Goal: Task Accomplishment & Management: Use online tool/utility

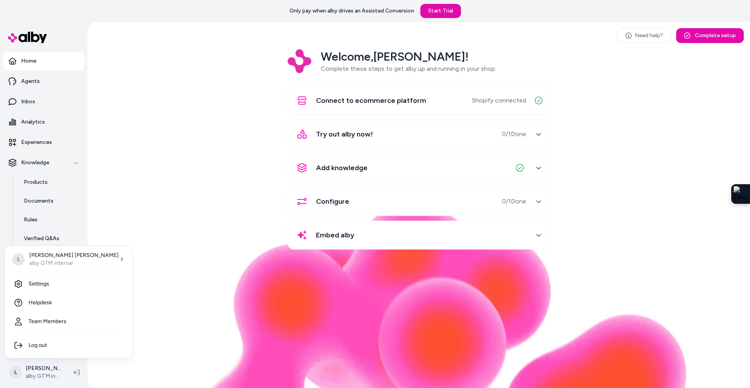
click at [50, 375] on html "Only pay when alby drives an Assisted Conversion Start Trial Home Agents Inbox …" at bounding box center [375, 194] width 750 height 388
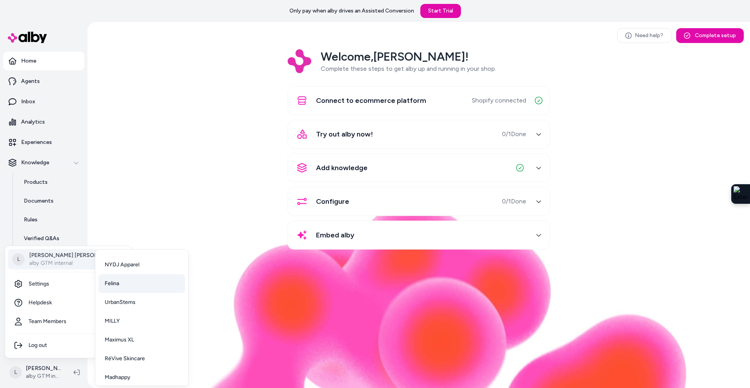
scroll to position [20, 0]
click at [133, 373] on link "Madhappy" at bounding box center [141, 372] width 87 height 19
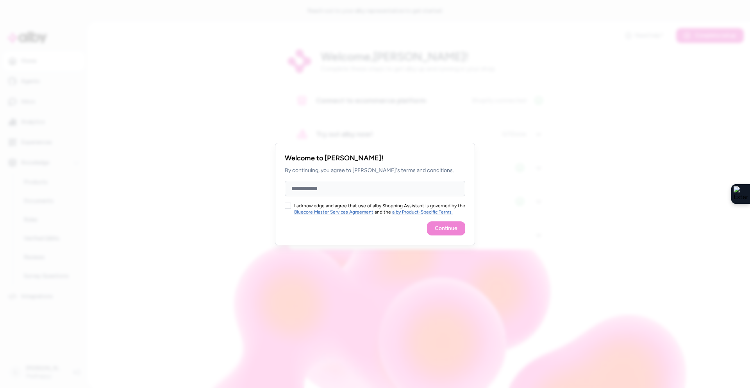
click at [318, 187] on input "Full Name" at bounding box center [375, 188] width 180 height 16
type input "**********"
click at [286, 207] on button "I acknowledge and agree that use of alby Shopping Assistant is governed by the …" at bounding box center [288, 205] width 6 height 6
click at [434, 227] on button "Continue" at bounding box center [446, 228] width 38 height 14
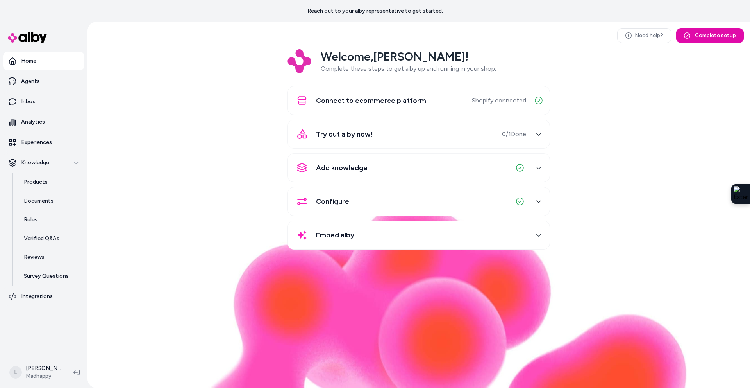
click at [399, 162] on div "Add knowledge" at bounding box center [410, 167] width 234 height 19
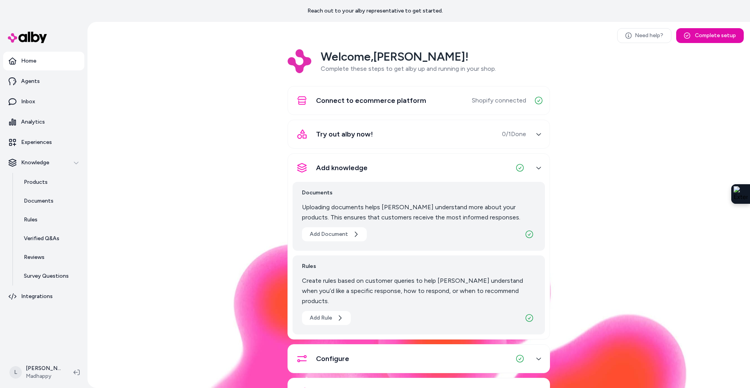
click at [405, 164] on div "Add knowledge" at bounding box center [410, 167] width 234 height 19
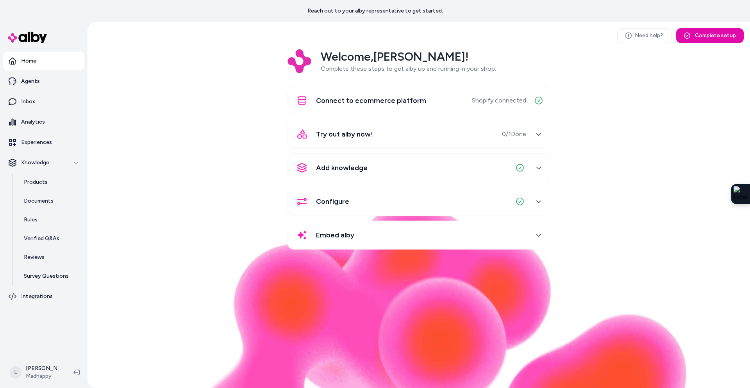
click at [397, 134] on div "Try out alby now! 0 / 1 Done" at bounding box center [410, 134] width 234 height 19
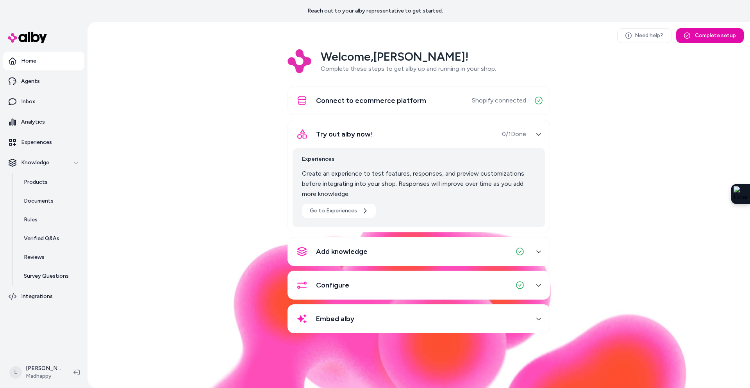
click at [397, 134] on div "Try out alby now! 0 / 1 Done" at bounding box center [410, 134] width 234 height 19
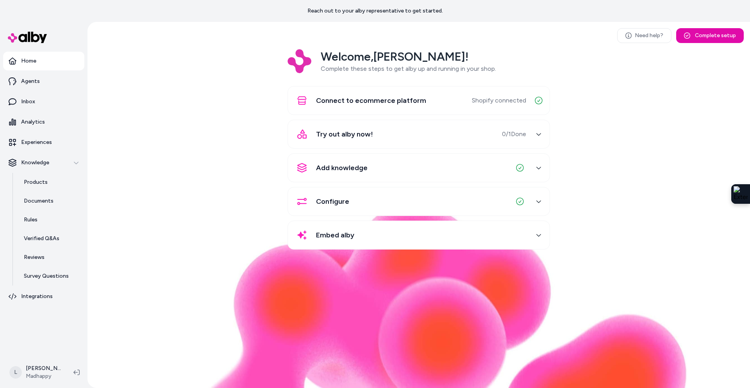
click at [407, 201] on div "Configure" at bounding box center [410, 201] width 234 height 19
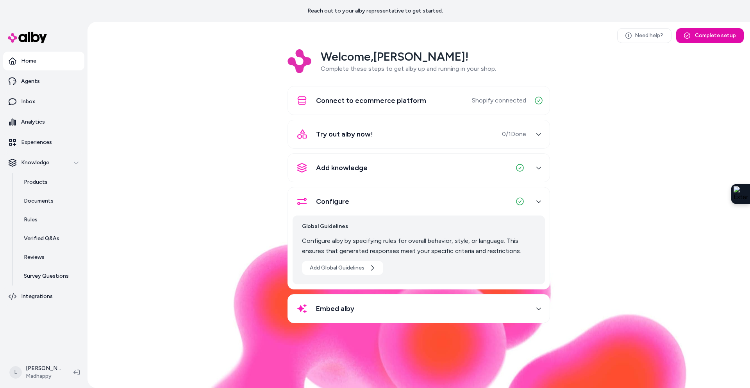
click at [406, 200] on div "Configure" at bounding box center [410, 201] width 234 height 19
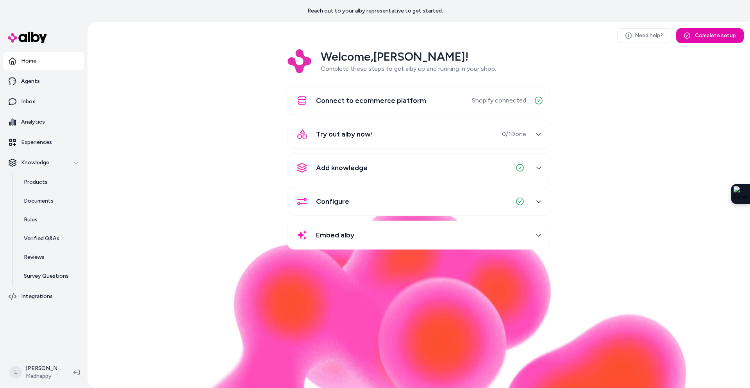
click at [410, 238] on div "Embed alby" at bounding box center [410, 234] width 234 height 19
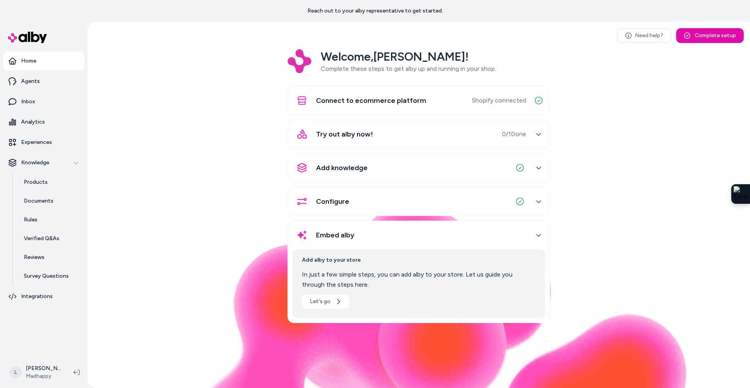
click at [410, 238] on div "Embed alby" at bounding box center [410, 234] width 234 height 19
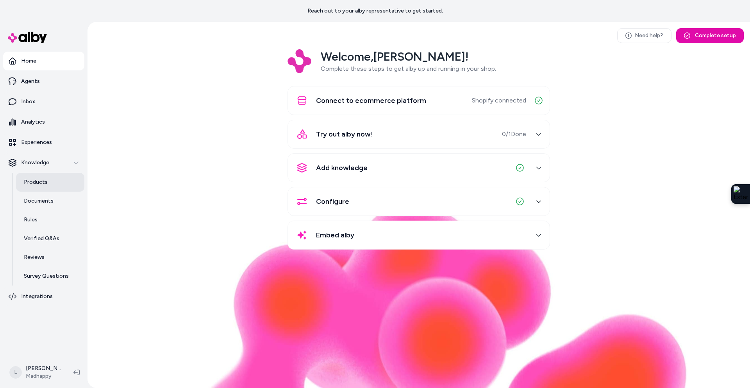
click at [39, 185] on p "Products" at bounding box center [36, 182] width 24 height 8
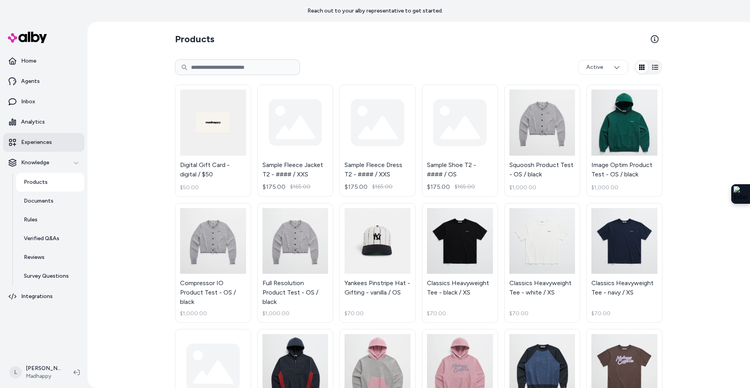
click at [46, 141] on p "Experiences" at bounding box center [36, 142] width 31 height 8
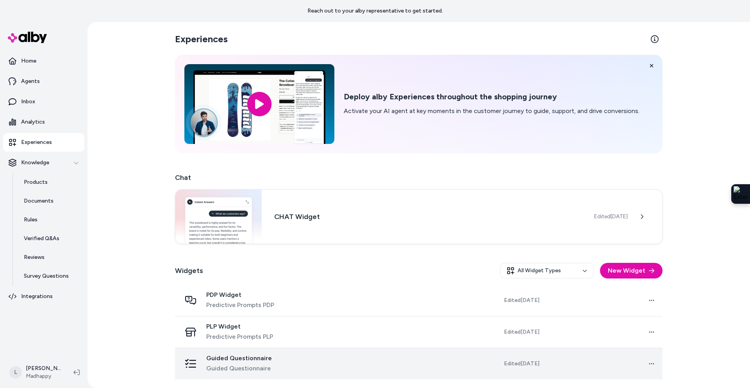
click at [323, 358] on div "Guided Questionnaire Guided Questionnaire" at bounding box center [254, 363] width 146 height 19
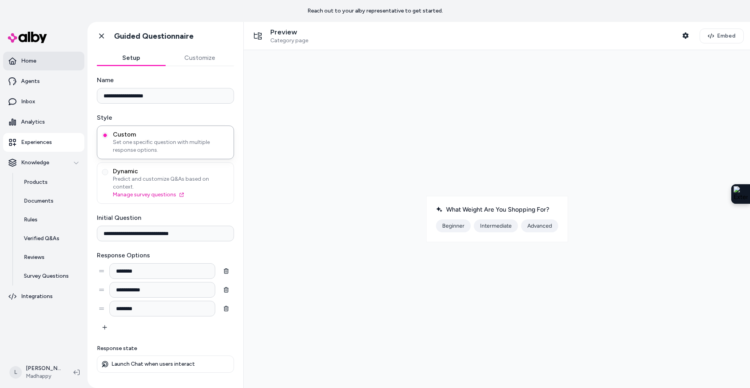
click at [32, 60] on p "Home" at bounding box center [28, 61] width 15 height 8
